Goal: Task Accomplishment & Management: Complete application form

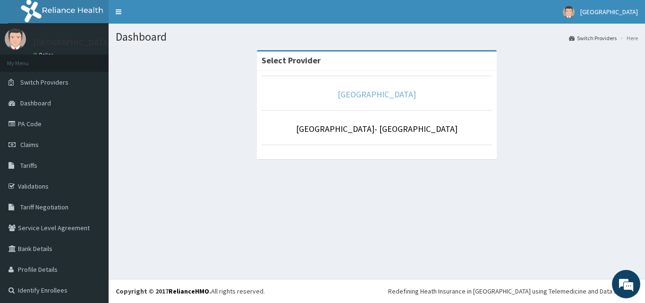
click at [369, 97] on link "[GEOGRAPHIC_DATA]" at bounding box center [377, 94] width 78 height 11
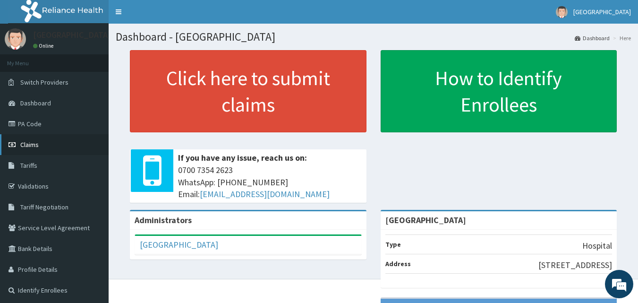
click at [37, 146] on span "Claims" at bounding box center [29, 144] width 18 height 9
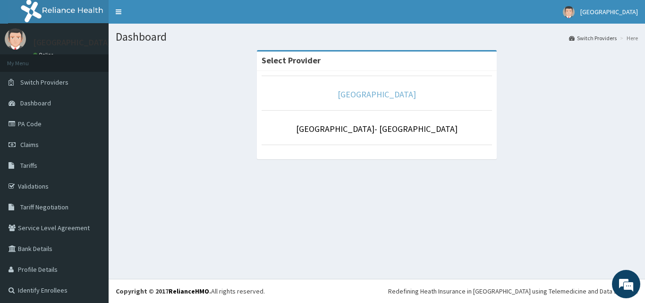
click at [384, 94] on link "[GEOGRAPHIC_DATA]" at bounding box center [377, 94] width 78 height 11
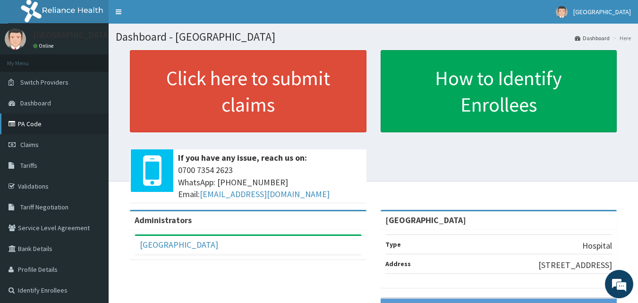
click at [37, 124] on link "PA Code" at bounding box center [54, 123] width 109 height 21
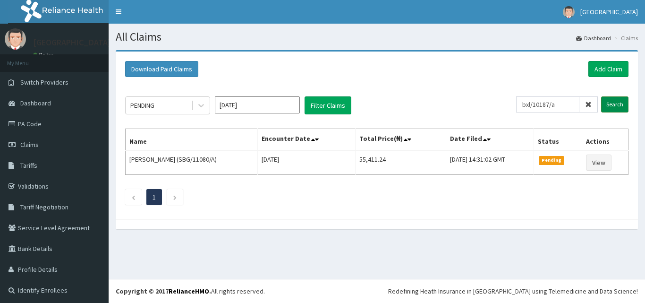
click at [616, 105] on input "Search" at bounding box center [614, 104] width 27 height 16
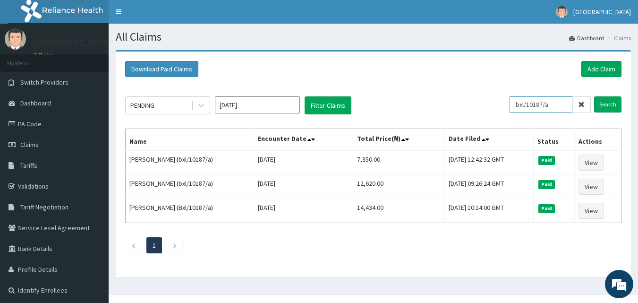
click at [566, 102] on input "bxl/10187/a" at bounding box center [541, 104] width 63 height 16
type input "b"
paste input "ELN/10413/D"
click at [594, 96] on input "Search" at bounding box center [607, 104] width 27 height 16
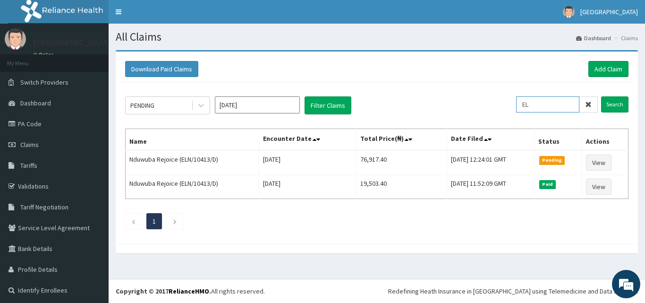
type input "E"
paste input "Ker/10034/b"
click at [609, 103] on input "Search" at bounding box center [614, 104] width 27 height 16
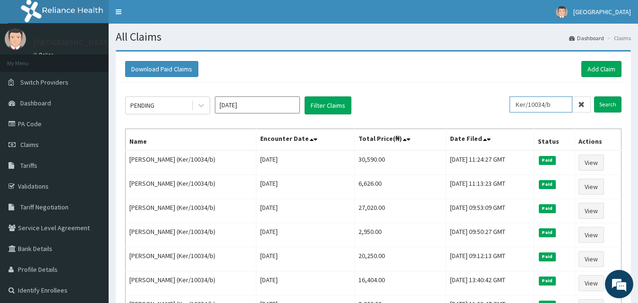
click at [561, 105] on input "Ker/10034/b" at bounding box center [541, 104] width 63 height 16
type input "K"
paste input "RCW/10016/A"
type input "RCW/10016/A"
click at [608, 102] on input "Search" at bounding box center [607, 104] width 27 height 16
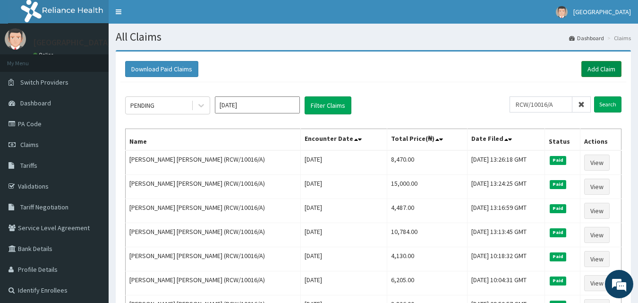
click at [601, 70] on link "Add Claim" at bounding box center [602, 69] width 40 height 16
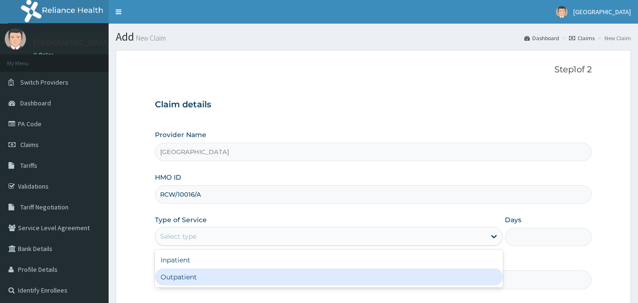
click at [253, 279] on div "Outpatient" at bounding box center [329, 276] width 348 height 17
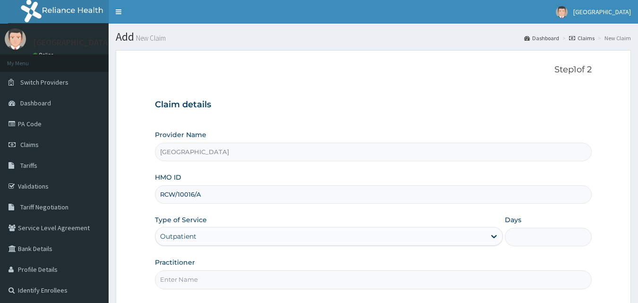
type input "1"
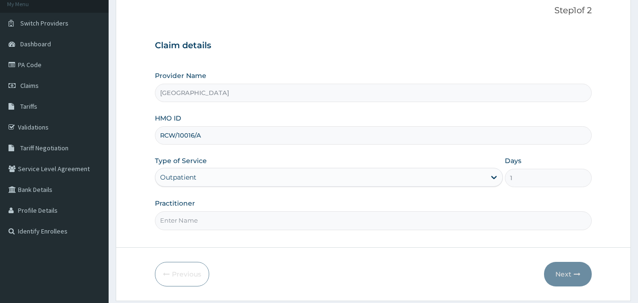
scroll to position [88, 0]
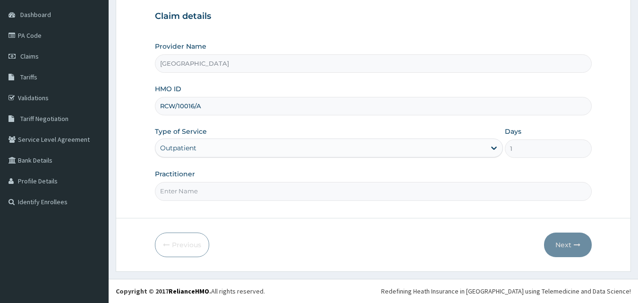
click at [292, 194] on input "Practitioner" at bounding box center [374, 191] width 438 height 18
type input "DRDUROTIMI"
click at [563, 243] on button "Next" at bounding box center [568, 244] width 48 height 25
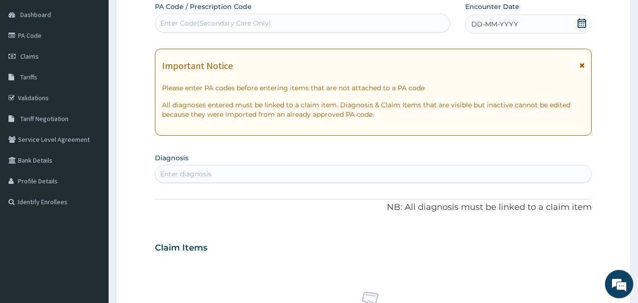
click at [275, 17] on div "Enter Code(Secondary Care Only)" at bounding box center [302, 23] width 295 height 15
paste input "PA/D39AF7"
type input "PA/D39AF7"
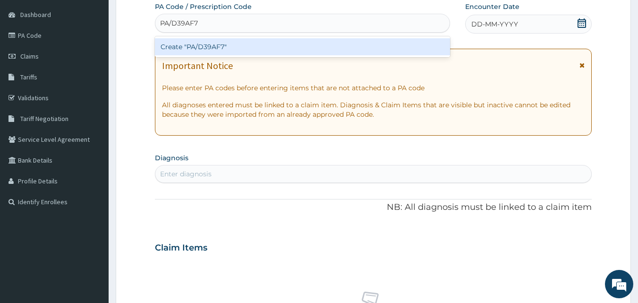
click at [269, 44] on div "Create "PA/D39AF7"" at bounding box center [303, 46] width 296 height 17
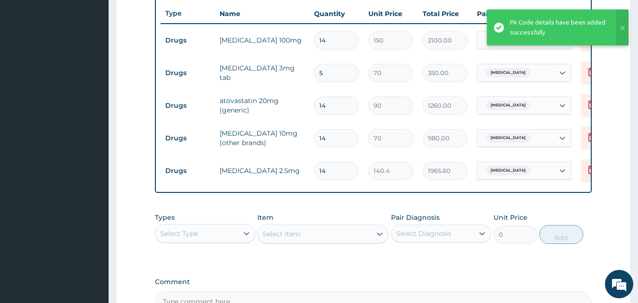
scroll to position [471, 0]
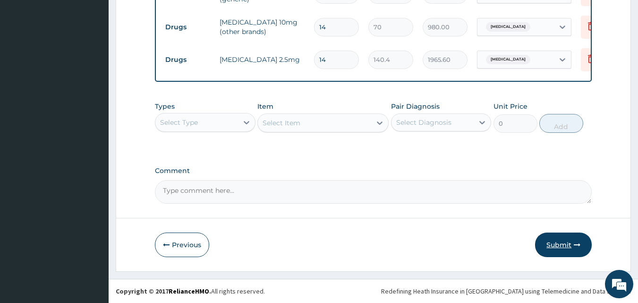
click at [562, 243] on button "Submit" at bounding box center [563, 244] width 57 height 25
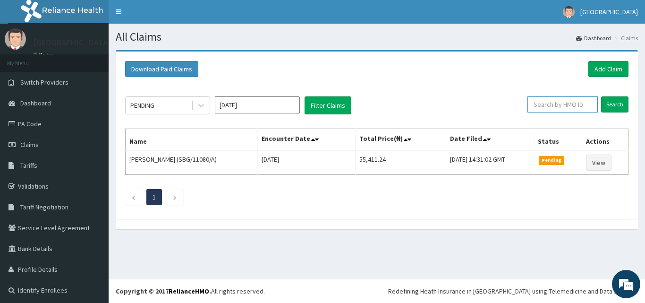
click at [555, 104] on input "text" at bounding box center [563, 104] width 70 height 16
paste input "Anp/10002/b"
type input "Anp/10002/b"
click at [601, 96] on input "Search" at bounding box center [614, 104] width 27 height 16
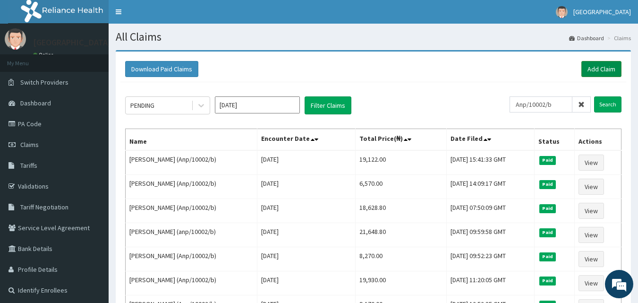
click at [606, 65] on link "Add Claim" at bounding box center [602, 69] width 40 height 16
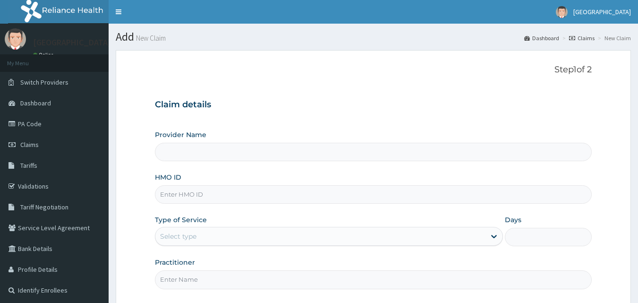
click at [251, 191] on input "HMO ID" at bounding box center [374, 194] width 438 height 18
paste input "Anp/10002/b"
type input "Anp/10002/b"
click at [199, 203] on input "Anp/10002/b" at bounding box center [374, 194] width 438 height 18
type input "[GEOGRAPHIC_DATA]"
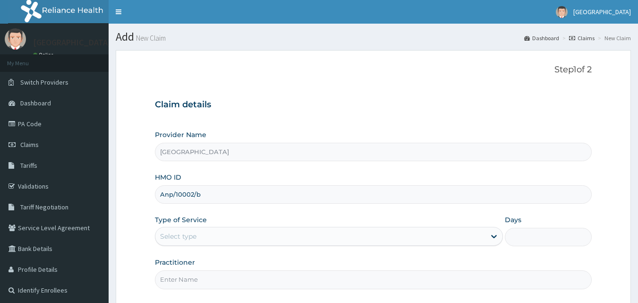
type input "Anp/10002/b"
click at [227, 234] on div "Select type" at bounding box center [320, 236] width 330 height 15
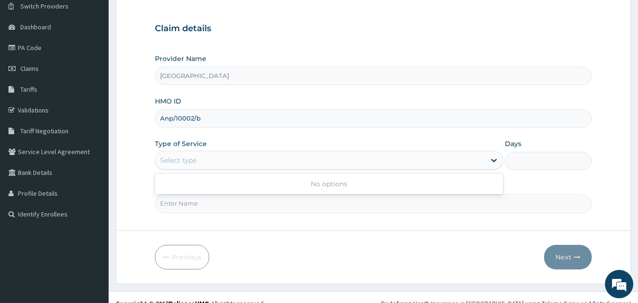
scroll to position [88, 0]
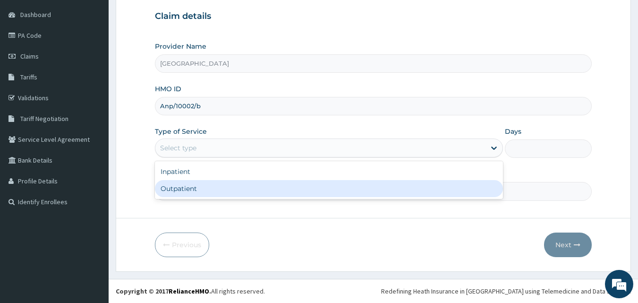
click at [223, 194] on div "Outpatient" at bounding box center [329, 188] width 348 height 17
type input "1"
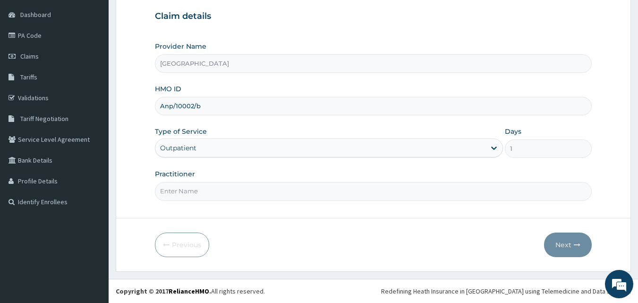
click at [221, 195] on input "Practitioner" at bounding box center [374, 191] width 438 height 18
type input "DRDUROTIMI"
click at [564, 245] on button "Next" at bounding box center [568, 244] width 48 height 25
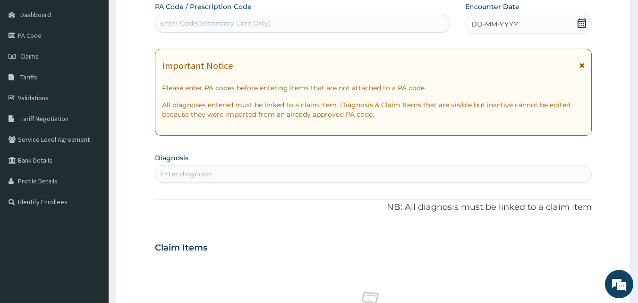
scroll to position [0, 0]
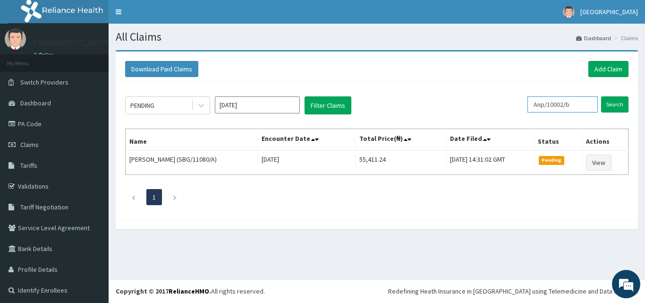
click at [573, 101] on input "Anp/10002/b" at bounding box center [563, 104] width 70 height 16
type input "A"
type input "lfl/10073/c"
click at [601, 96] on input "Search" at bounding box center [614, 104] width 27 height 16
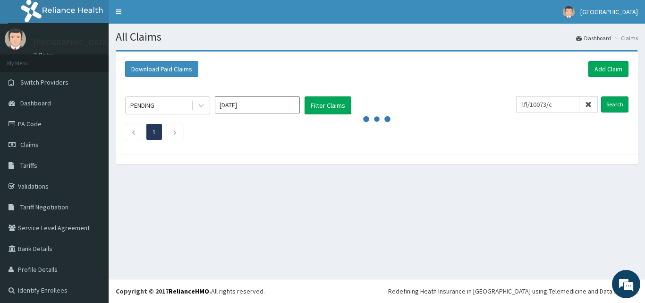
click at [333, 207] on div "All Claims Dashboard Claims Download Paid Claims Add Claim × Note you can only …" at bounding box center [377, 151] width 537 height 255
drag, startPoint x: 519, startPoint y: 108, endPoint x: 553, endPoint y: 111, distance: 34.6
click at [553, 111] on input "lfl/10073/c" at bounding box center [547, 104] width 63 height 16
click at [385, 69] on div "Download Paid Claims Add Claim" at bounding box center [377, 69] width 504 height 16
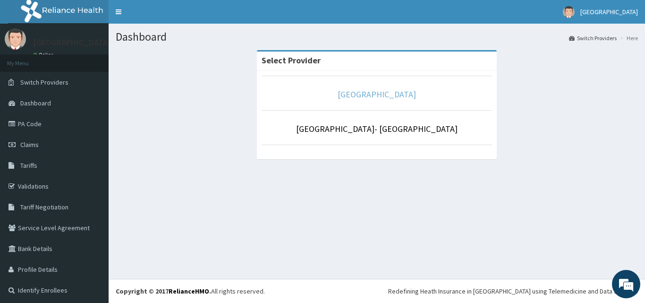
click at [395, 94] on link "[GEOGRAPHIC_DATA]" at bounding box center [377, 94] width 78 height 11
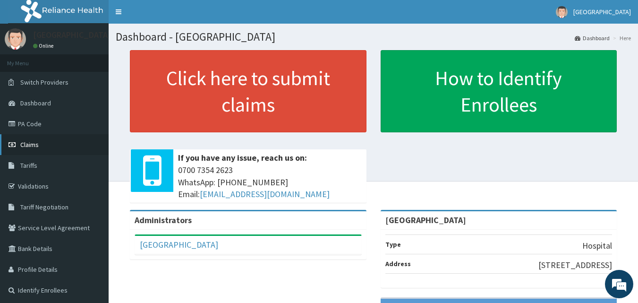
click at [28, 144] on span "Claims" at bounding box center [29, 144] width 18 height 9
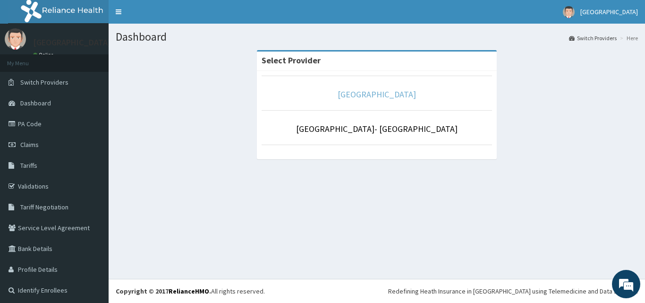
click at [374, 93] on link "[GEOGRAPHIC_DATA]" at bounding box center [377, 94] width 78 height 11
